Goal: Task Accomplishment & Management: Manage account settings

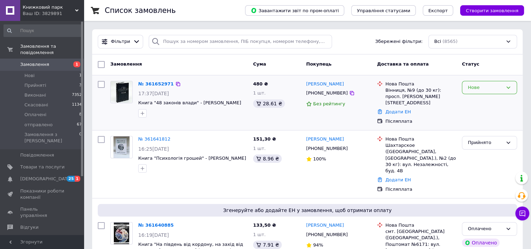
click at [493, 88] on div "Нове" at bounding box center [485, 87] width 35 height 7
click at [472, 101] on li "Прийнято" at bounding box center [489, 102] width 54 height 13
click at [147, 85] on link "№ 361652971" at bounding box center [156, 83] width 36 height 5
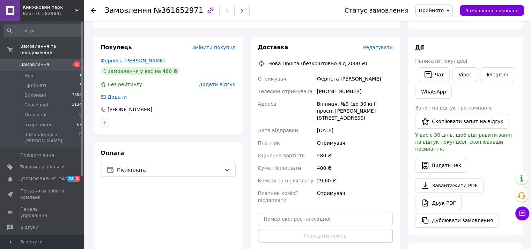
scroll to position [140, 0]
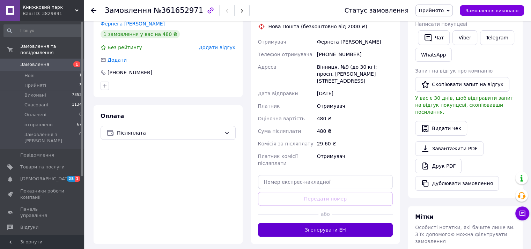
click at [316, 223] on button "Згенерувати ЕН" at bounding box center [325, 230] width 135 height 14
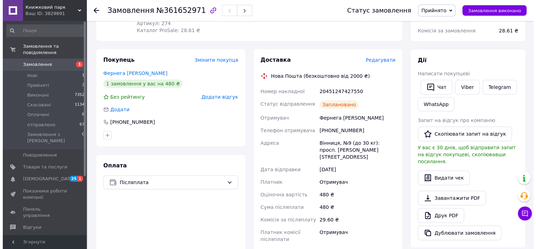
scroll to position [0, 0]
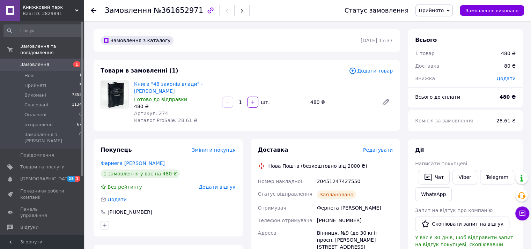
click at [441, 9] on span "Прийнято" at bounding box center [431, 11] width 25 height 6
click at [433, 55] on li "отправлено" at bounding box center [434, 56] width 37 height 10
click at [25, 61] on span "Замовлення" at bounding box center [34, 64] width 29 height 6
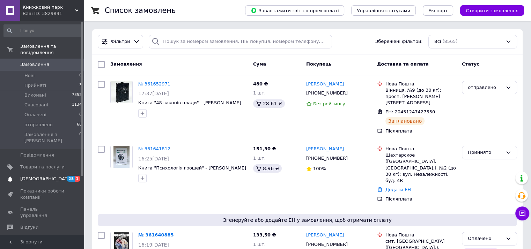
click at [39, 176] on span "[DEMOGRAPHIC_DATA]" at bounding box center [46, 179] width 52 height 6
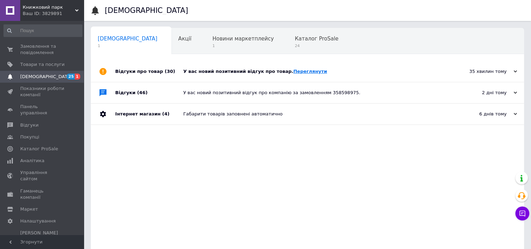
click at [293, 72] on link "Переглянути" at bounding box center [310, 71] width 34 height 5
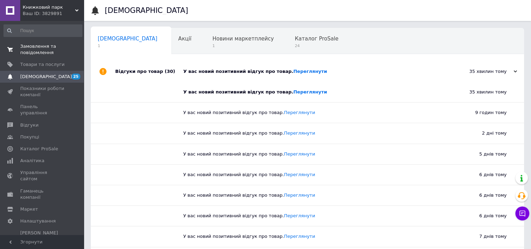
click at [40, 49] on span "Замовлення та повідомлення" at bounding box center [42, 49] width 44 height 13
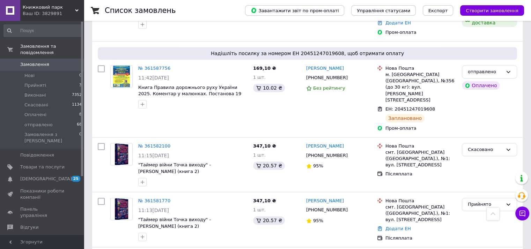
scroll to position [803, 0]
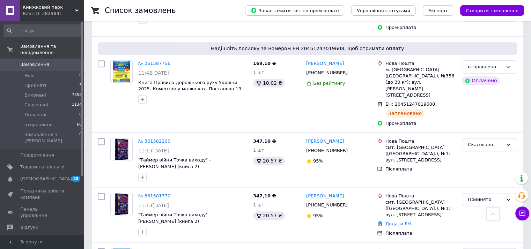
click at [56, 61] on span "Замовлення" at bounding box center [42, 64] width 44 height 6
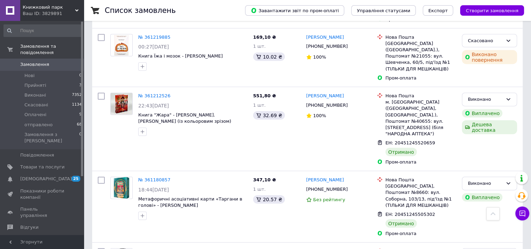
scroll to position [4259, 0]
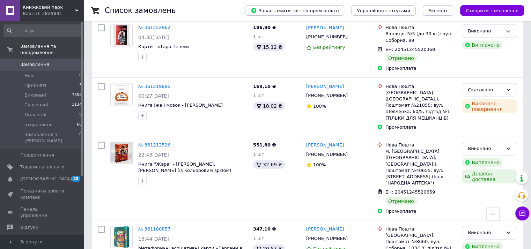
scroll to position [4189, 0]
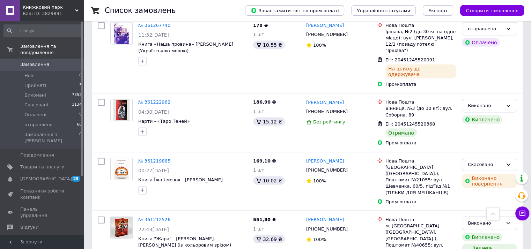
scroll to position [4119, 0]
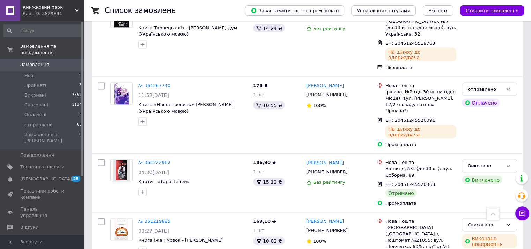
scroll to position [4049, 0]
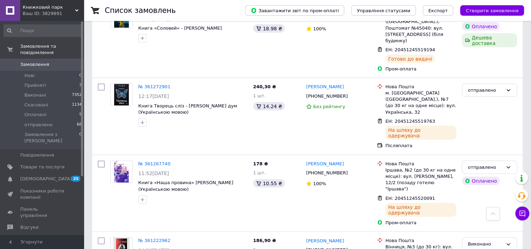
scroll to position [3979, 0]
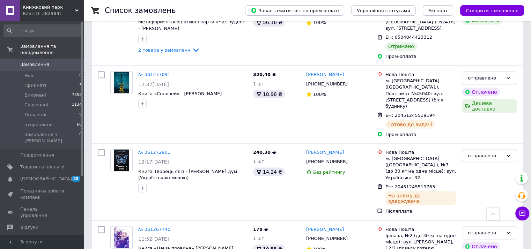
scroll to position [3910, 0]
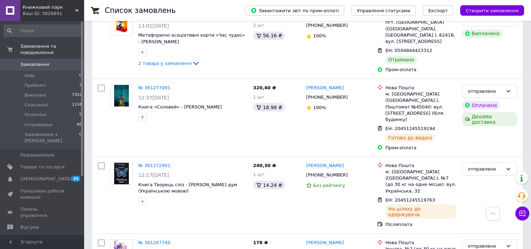
drag, startPoint x: 136, startPoint y: 132, endPoint x: 222, endPoint y: 131, distance: 85.5
copy span "Книжка Той, хто біжить у Лабіринті 3 в 1"
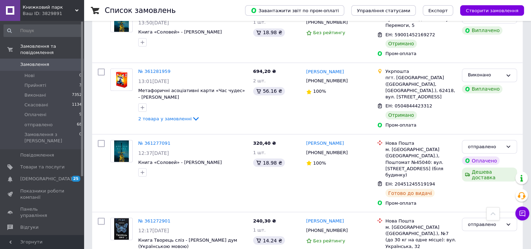
scroll to position [3840, 0]
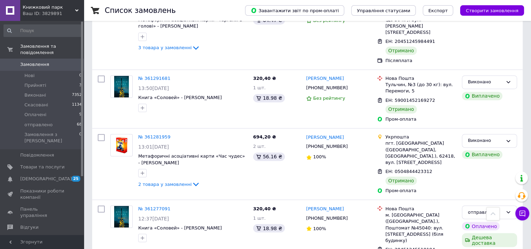
scroll to position [3770, 0]
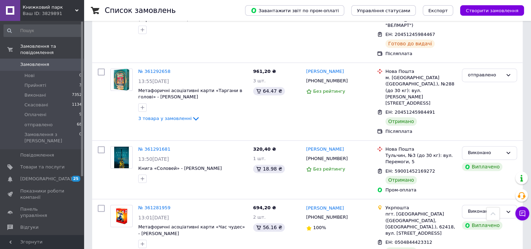
scroll to position [3700, 0]
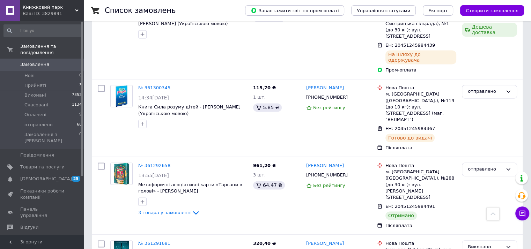
scroll to position [3595, 0]
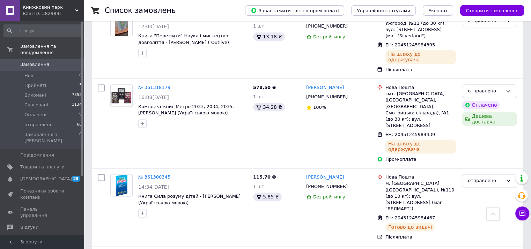
scroll to position [3526, 0]
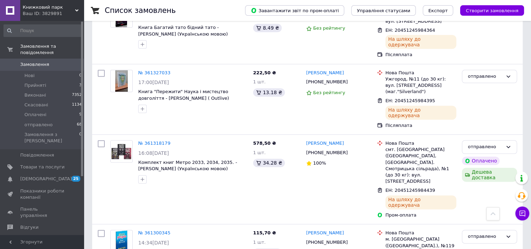
scroll to position [3421, 0]
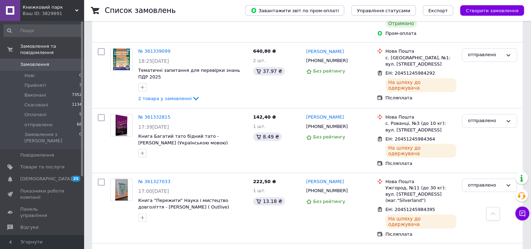
scroll to position [3351, 0]
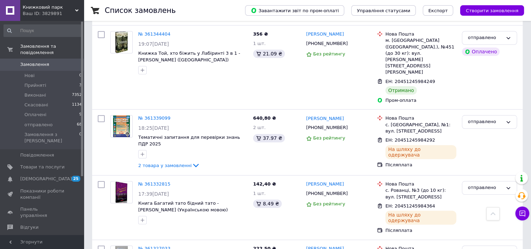
scroll to position [3281, 0]
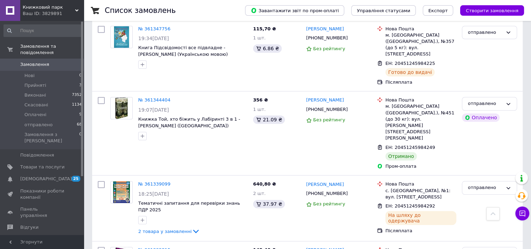
scroll to position [3211, 0]
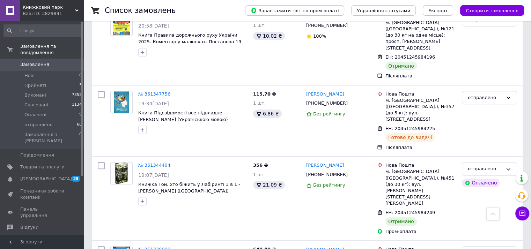
scroll to position [3142, 0]
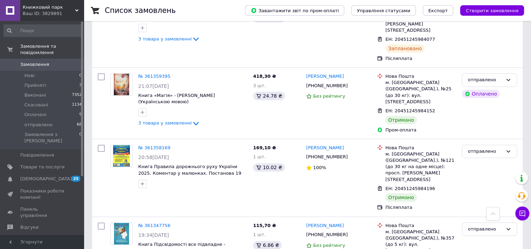
scroll to position [3037, 0]
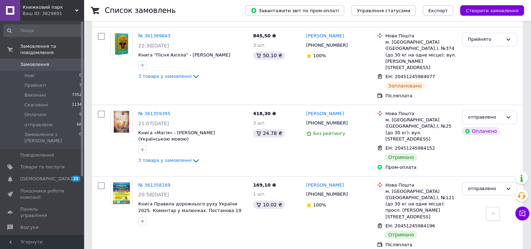
scroll to position [3002, 0]
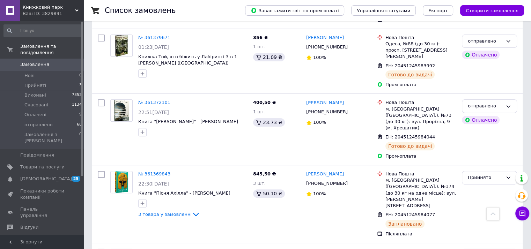
scroll to position [2862, 0]
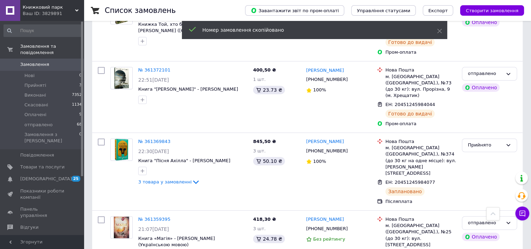
scroll to position [2897, 0]
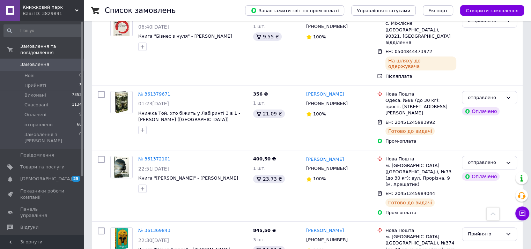
scroll to position [2793, 0]
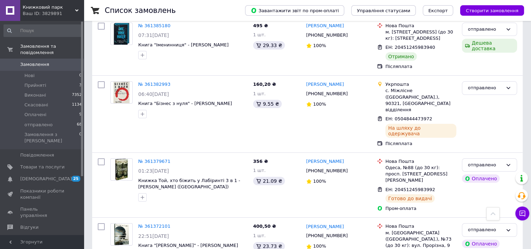
scroll to position [2723, 0]
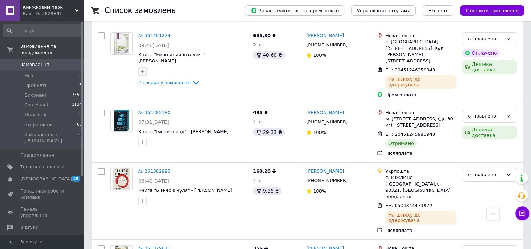
scroll to position [2653, 0]
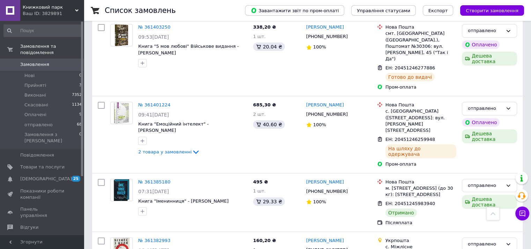
scroll to position [2583, 0]
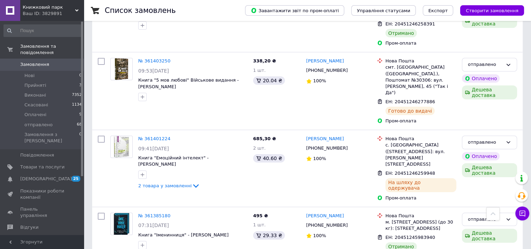
scroll to position [2548, 0]
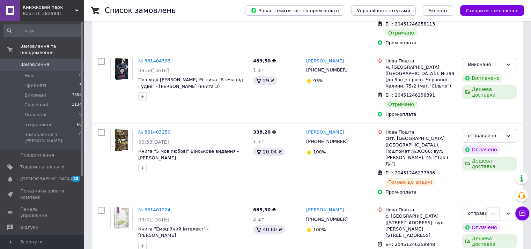
scroll to position [2478, 0]
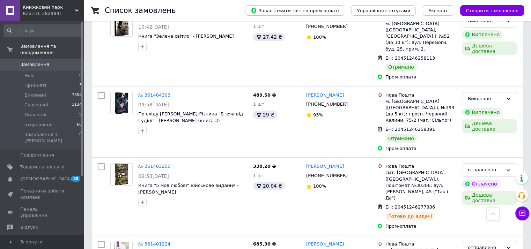
scroll to position [2444, 0]
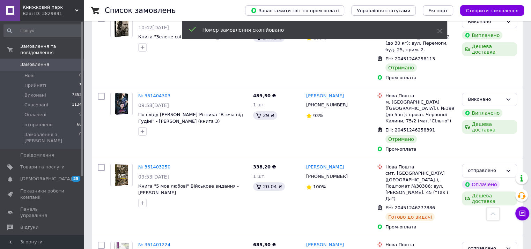
drag, startPoint x: 155, startPoint y: 126, endPoint x: 176, endPoint y: 127, distance: 21.4
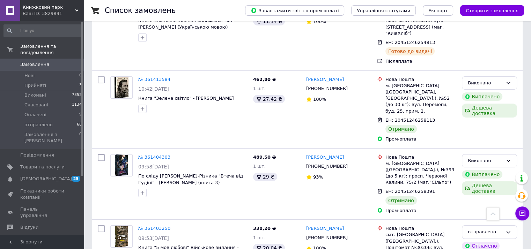
scroll to position [2374, 0]
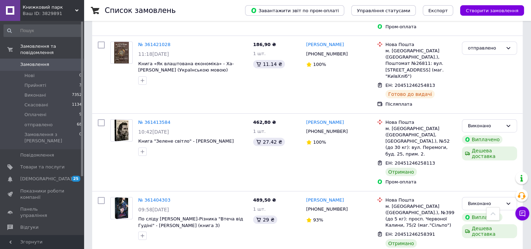
scroll to position [2339, 0]
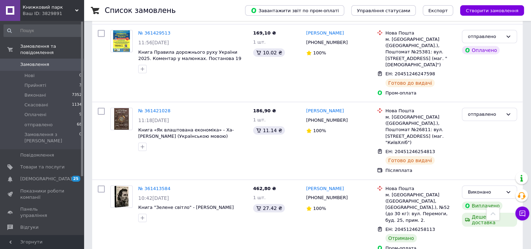
scroll to position [2269, 0]
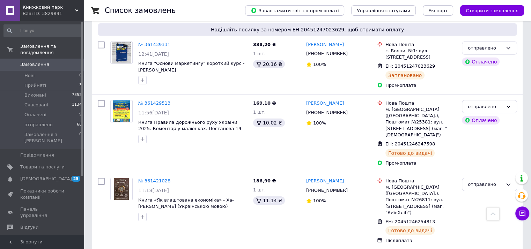
scroll to position [2199, 0]
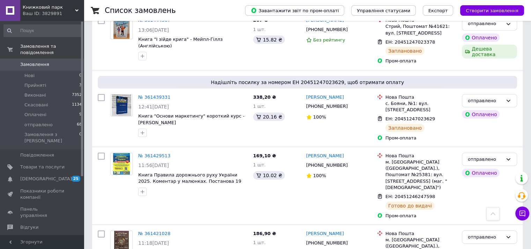
scroll to position [2129, 0]
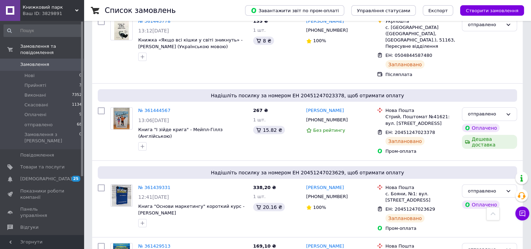
click at [172, 244] on icon at bounding box center [175, 247] width 6 height 6
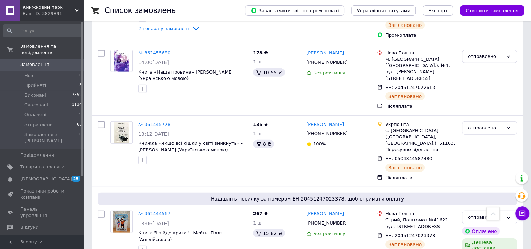
scroll to position [1955, 0]
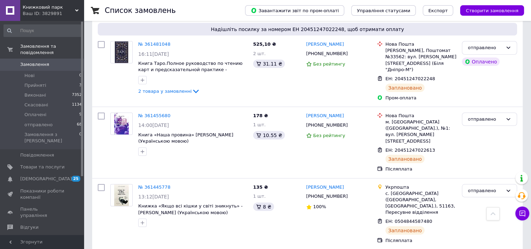
scroll to position [1885, 0]
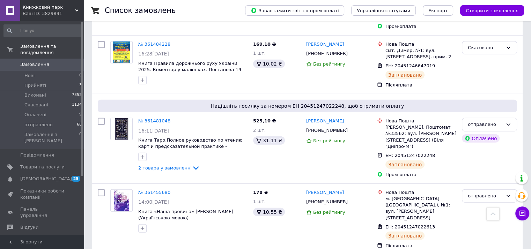
scroll to position [1780, 0]
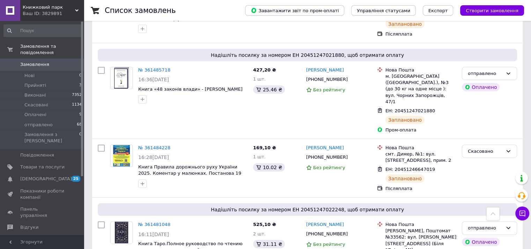
scroll to position [1710, 0]
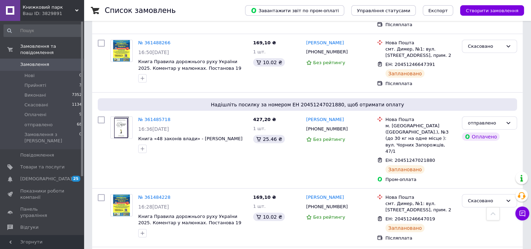
scroll to position [1606, 0]
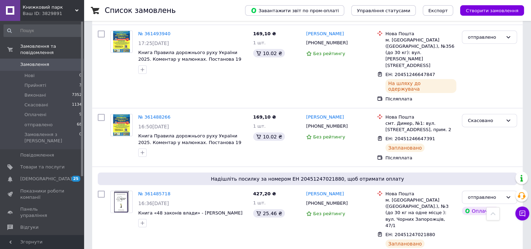
scroll to position [1536, 0]
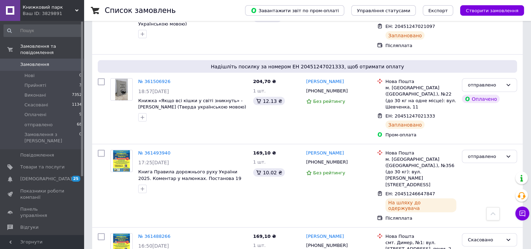
scroll to position [1466, 0]
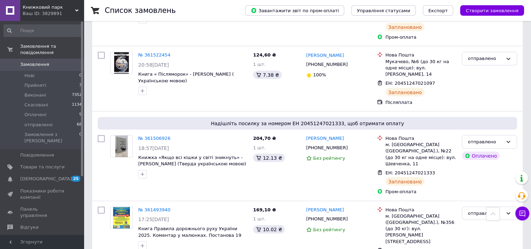
scroll to position [1396, 0]
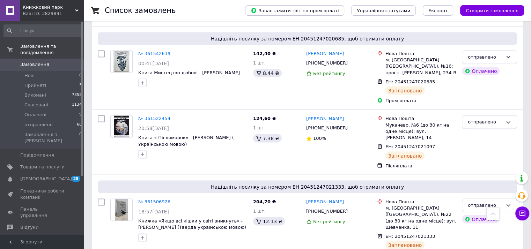
scroll to position [1326, 0]
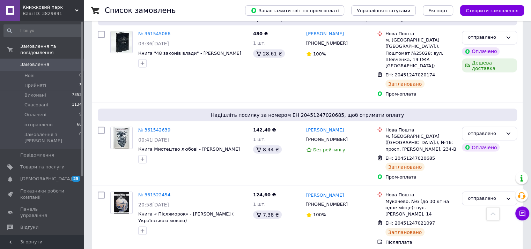
scroll to position [1257, 0]
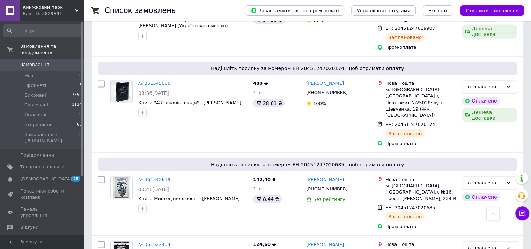
scroll to position [1222, 0]
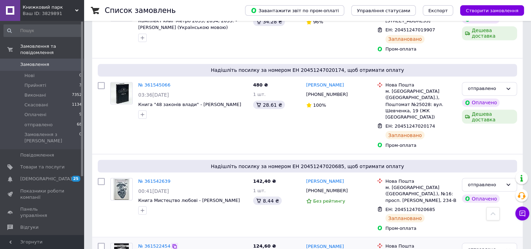
click at [172, 244] on icon at bounding box center [175, 247] width 6 height 6
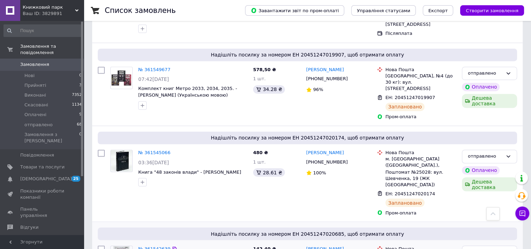
scroll to position [1152, 0]
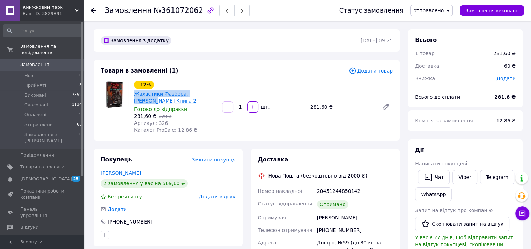
drag, startPoint x: 131, startPoint y: 93, endPoint x: 199, endPoint y: 95, distance: 68.1
click at [199, 95] on div "- 12% Жахастики Фазбера. [PERSON_NAME] Книга 2 Готово до відправки 281,60 ₴   3…" at bounding box center [175, 107] width 88 height 56
copy link "Жахастики Фазбера. Хватько"
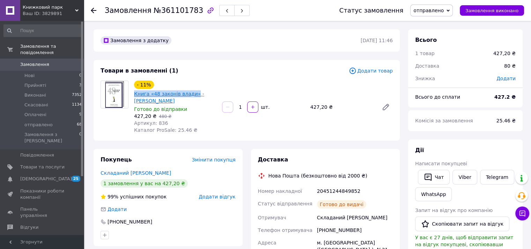
drag, startPoint x: 133, startPoint y: 93, endPoint x: 190, endPoint y: 96, distance: 57.0
click at [190, 96] on div "- 11% Книга «48 законів влади» - [PERSON_NAME] до відправки 427,20 ₴   480 ₴ Ар…" at bounding box center [175, 107] width 88 height 56
copy link "Книга «48 законів влади»"
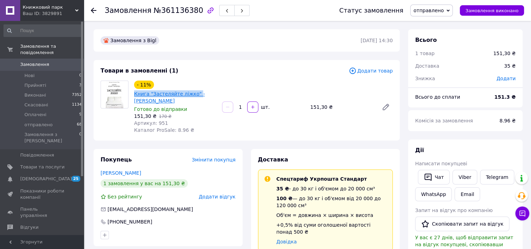
drag, startPoint x: 132, startPoint y: 93, endPoint x: 192, endPoint y: 94, distance: 60.4
click at [192, 94] on div "- 11% Книга "Застеляйте ліжко" - [PERSON_NAME] до відправки 151,30 ₴   170 ₴ Ар…" at bounding box center [175, 107] width 88 height 56
copy link "Книга "Застеляйте ліжко""
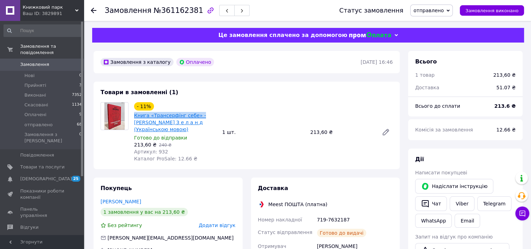
drag, startPoint x: 133, startPoint y: 117, endPoint x: 195, endPoint y: 116, distance: 62.8
click at [195, 116] on div "- 11% Книга «Трансерфінг себе» - [PERSON_NAME] З е л а н д (Українською мовою) …" at bounding box center [175, 132] width 88 height 63
copy link "Книга «Трансерфінг себе» -"
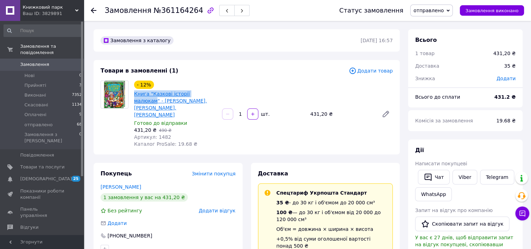
drag, startPoint x: 132, startPoint y: 94, endPoint x: 204, endPoint y: 96, distance: 71.6
click at [204, 96] on div "- 12% Книга "Казкові історії малюкам" - [PERSON_NAME], [PERSON_NAME], [PERSON_N…" at bounding box center [175, 114] width 88 height 70
copy link "Книга "Казкові історії малюкам"
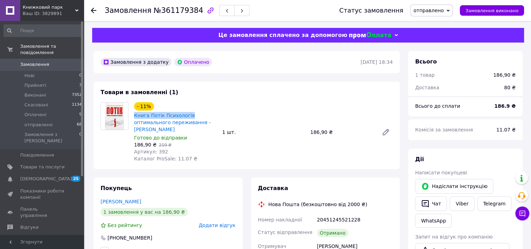
drag, startPoint x: 133, startPoint y: 115, endPoint x: 187, endPoint y: 115, distance: 54.5
click at [187, 115] on div "- 11% Книга Потік Психологія оптимального переживання - Міхай Чіксентмігаї Гото…" at bounding box center [175, 132] width 88 height 63
copy link "Книга Потік Психологія"
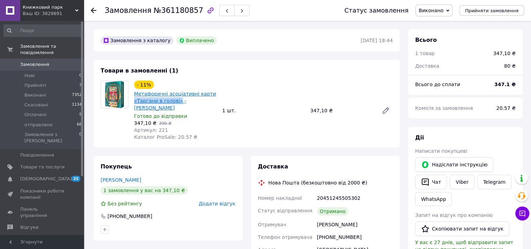
drag, startPoint x: 133, startPoint y: 100, endPoint x: 176, endPoint y: 102, distance: 43.0
click at [176, 101] on div "Метафоричні асоціативні карти «Таргани в голові» - [PERSON_NAME]" at bounding box center [175, 101] width 84 height 22
copy link "«Таргани в голові»"
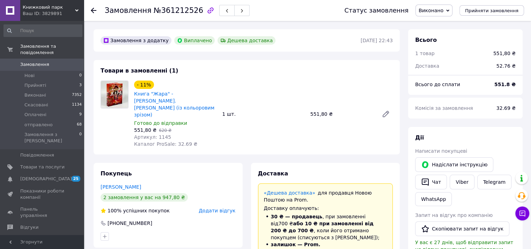
scroll to position [7, 0]
drag, startPoint x: 131, startPoint y: 93, endPoint x: 165, endPoint y: 93, distance: 33.5
click at [165, 93] on div "- 11% Книга "Жара" - С. [PERSON_NAME] (із кольоровим зрізом) Готово до відправк…" at bounding box center [175, 114] width 88 height 70
copy link "Книга "Жара""
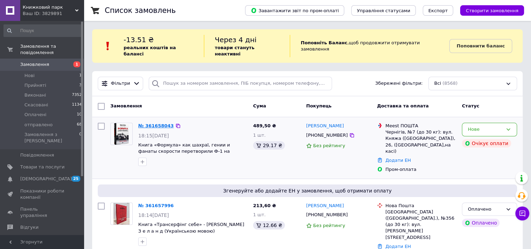
click at [151, 123] on link "№ 361658043" at bounding box center [156, 125] width 36 height 5
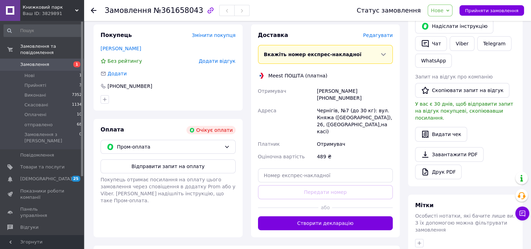
scroll to position [140, 0]
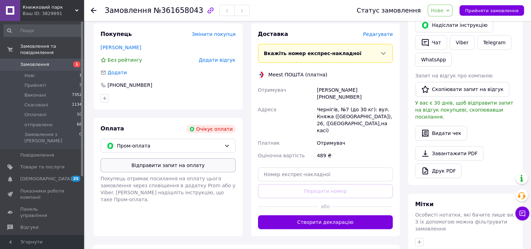
click at [177, 170] on button "Відправити запит на оплату" at bounding box center [168, 165] width 135 height 14
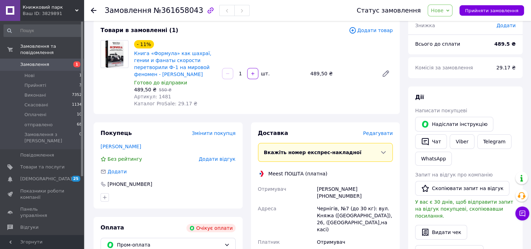
scroll to position [35, 0]
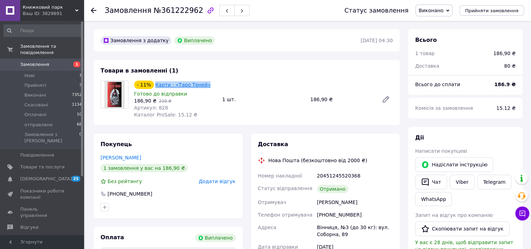
drag, startPoint x: 208, startPoint y: 85, endPoint x: 154, endPoint y: 85, distance: 54.1
click at [154, 85] on div "- 11% Карти - «Таро Теней»" at bounding box center [175, 85] width 84 height 10
copy link "Карти - «Таро Теней»"
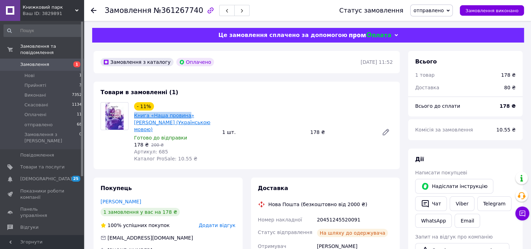
drag, startPoint x: 134, startPoint y: 116, endPoint x: 183, endPoint y: 116, distance: 49.6
click at [183, 116] on div "Книга «Наша провина» [PERSON_NAME] (Українською мовою)" at bounding box center [175, 122] width 84 height 22
copy link "Книга «Наша провина"
click at [32, 61] on span "Замовлення" at bounding box center [34, 64] width 29 height 6
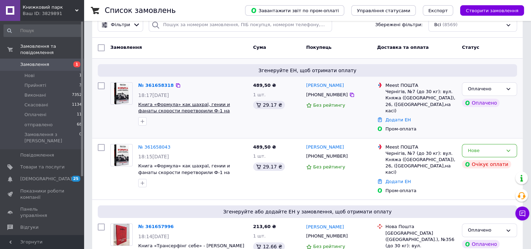
scroll to position [70, 0]
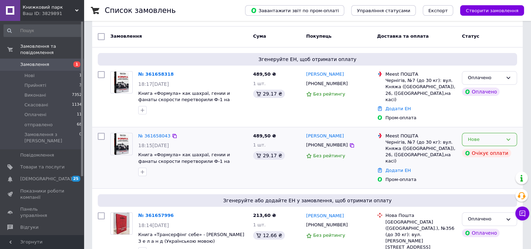
click at [493, 136] on div "Нове" at bounding box center [485, 139] width 35 height 7
click at [473, 173] on li "Скасовано" at bounding box center [489, 179] width 54 height 13
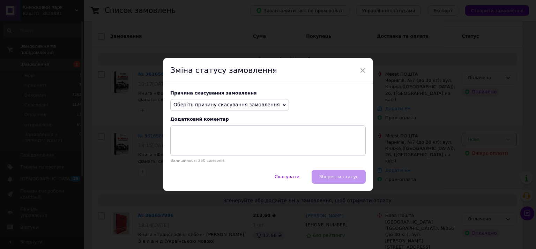
click at [204, 104] on span "Оберіть причину скасування замовлення" at bounding box center [226, 105] width 106 height 6
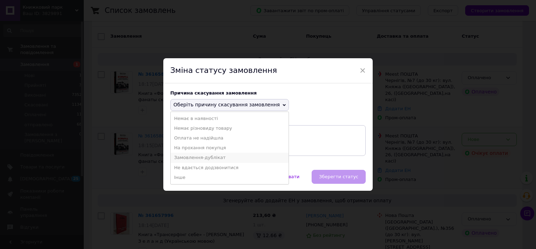
click at [194, 154] on li "Замовлення-дублікат" at bounding box center [230, 158] width 118 height 10
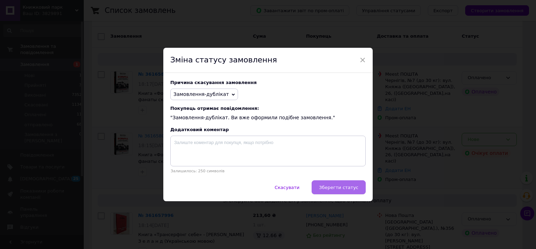
click at [328, 189] on span "Зберегти статус" at bounding box center [338, 187] width 39 height 5
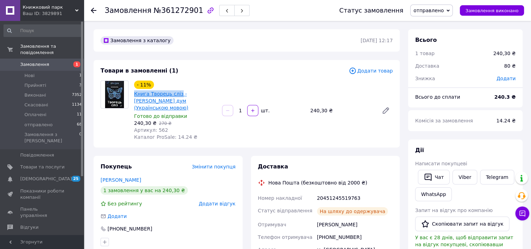
drag, startPoint x: 134, startPoint y: 92, endPoint x: 176, endPoint y: 96, distance: 42.4
click at [176, 96] on div "- 11% Книга Творець сліз - [PERSON_NAME] дум (Українською мовою) Готово до відп…" at bounding box center [175, 110] width 88 height 63
copy link "Книга Творець сліз"
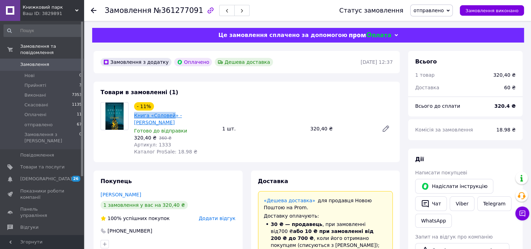
drag, startPoint x: 133, startPoint y: 116, endPoint x: 169, endPoint y: 116, distance: 36.3
click at [171, 116] on div "- 11% Книга «Соловей» - [PERSON_NAME] до відправки 320,40 ₴   360 ₴ Артикул: 13…" at bounding box center [175, 129] width 88 height 56
copy link "Книга «Соловей"
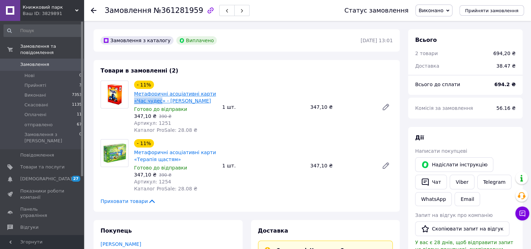
drag, startPoint x: 131, startPoint y: 103, endPoint x: 159, endPoint y: 100, distance: 28.0
click at [159, 100] on div "- 11% Метафоричні асоціативні карти «Час чудес» - [PERSON_NAME] Готово до відпр…" at bounding box center [175, 107] width 88 height 56
copy link "«Час чудес"
drag, startPoint x: 132, startPoint y: 160, endPoint x: 179, endPoint y: 164, distance: 46.9
click at [179, 163] on div "- 11% Метафоричні асоціативні карти «Терапія щастям» Готово до відправки 347,10…" at bounding box center [175, 166] width 88 height 56
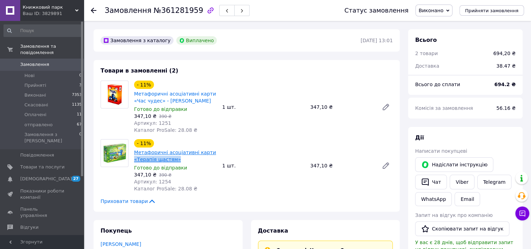
copy link "«Терапія щастям»"
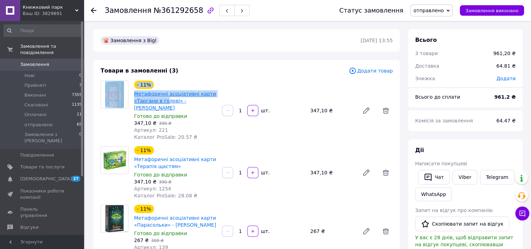
drag, startPoint x: 131, startPoint y: 102, endPoint x: 165, endPoint y: 102, distance: 34.2
click at [165, 102] on div "- 11% Метафоричні асоціативні карти «Таргани в голові» - [PERSON_NAME] Готово д…" at bounding box center [247, 111] width 298 height 60
click at [185, 76] on div "Товари в замовленні (3) Додати товар - 11% Метафоричні асоціативні карти «Тарга…" at bounding box center [247, 168] width 306 height 217
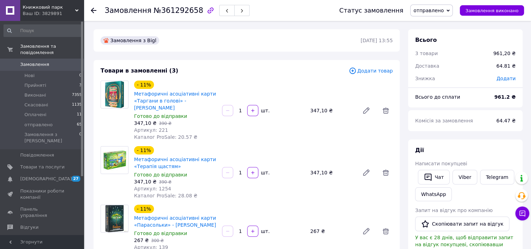
drag, startPoint x: 131, startPoint y: 100, endPoint x: 175, endPoint y: 105, distance: 43.6
click at [175, 105] on div "- 11% Метафоричні асоціативні карти «Таргани в голові» - Марія Мінакова Готово …" at bounding box center [175, 110] width 88 height 63
copy link "«Таргани в голові» - Марія Мінакова"
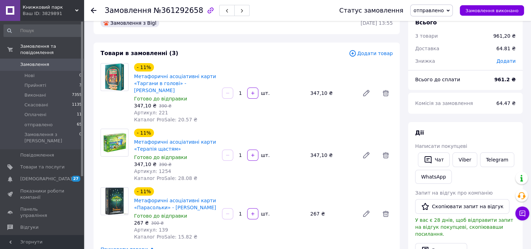
scroll to position [35, 0]
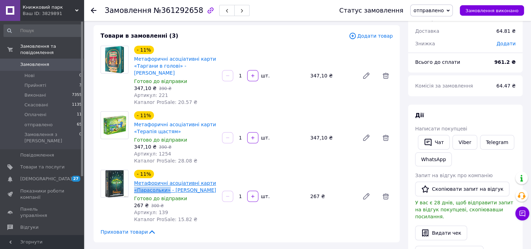
drag, startPoint x: 132, startPoint y: 191, endPoint x: 165, endPoint y: 191, distance: 33.2
click at [165, 191] on div "- 11% Метафоричні асоціативні карти «Парасольки» - Гераськіна Галина Готово до …" at bounding box center [175, 197] width 88 height 56
copy link "«Парасольки»"
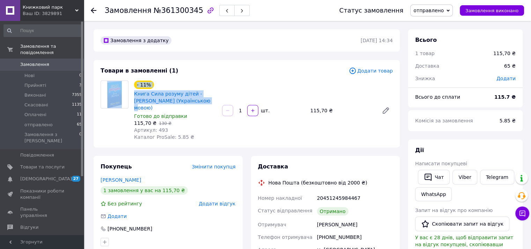
drag, startPoint x: 130, startPoint y: 95, endPoint x: 192, endPoint y: 80, distance: 64.3
click at [190, 99] on div "- 11% Книга Сила розуму дітей - [PERSON_NAME] (Українською мовою) Готово до від…" at bounding box center [247, 111] width 298 height 60
click at [193, 78] on div "Товари в замовленні (1) Додати товар - 11% Книга Сила розуму дітей - Джон Кехо …" at bounding box center [247, 104] width 306 height 88
drag, startPoint x: 131, startPoint y: 94, endPoint x: 164, endPoint y: 93, distance: 33.5
click at [162, 94] on div "- 11% Книга Сила розуму дітей - Джон Кехо (Українською мовою) Готово до відправ…" at bounding box center [247, 111] width 298 height 60
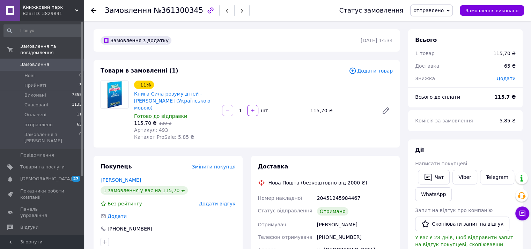
drag, startPoint x: 182, startPoint y: 78, endPoint x: 176, endPoint y: 81, distance: 6.6
click at [182, 78] on div "Товари в замовленні (1) Додати товар - 11% Книга Сила розуму дітей - Джон Кехо …" at bounding box center [247, 104] width 306 height 88
drag, startPoint x: 133, startPoint y: 94, endPoint x: 188, endPoint y: 95, distance: 54.5
click at [188, 95] on div "Книга Сила розуму дітей - Джон Кехо (Українською мовою)" at bounding box center [175, 101] width 84 height 22
copy link "Книга Сила розуму дітей"
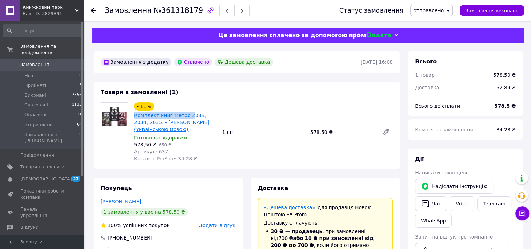
drag, startPoint x: 131, startPoint y: 116, endPoint x: 186, endPoint y: 113, distance: 54.5
click at [186, 113] on div "- 11% Комплект книг Метро 2033, 2034, 2035. - [PERSON_NAME] (Українською мовою)…" at bounding box center [175, 132] width 88 height 63
copy link "Комплект книг Метро 2"
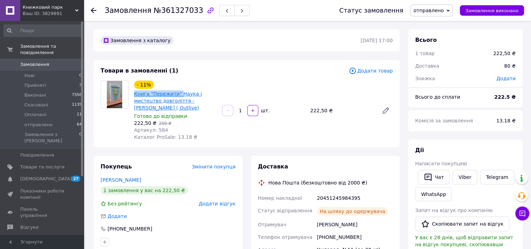
drag, startPoint x: 132, startPoint y: 93, endPoint x: 176, endPoint y: 94, distance: 44.7
click at [176, 94] on div "- 11% Книга "Пережити" Наука і мистецтво довголіття - [PERSON_NAME] ( Outlive) …" at bounding box center [175, 110] width 88 height 63
copy link "Книга "Пережити""
